Goal: Task Accomplishment & Management: Manage account settings

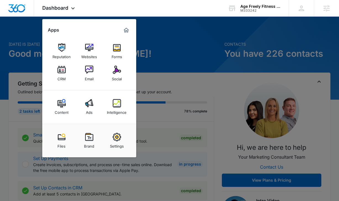
click at [118, 73] on img at bounding box center [117, 69] width 8 height 8
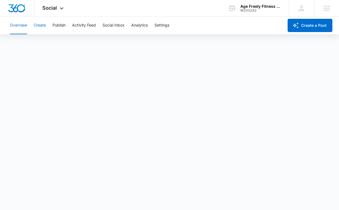
click at [39, 26] on button "Create" at bounding box center [40, 26] width 12 height 18
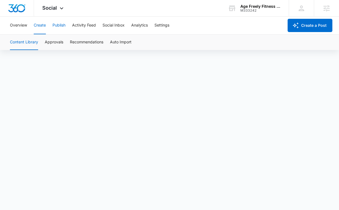
click at [62, 27] on button "Publish" at bounding box center [58, 26] width 13 height 18
click at [45, 44] on button "Schedules" at bounding box center [42, 42] width 19 height 15
